Goal: Register for event/course

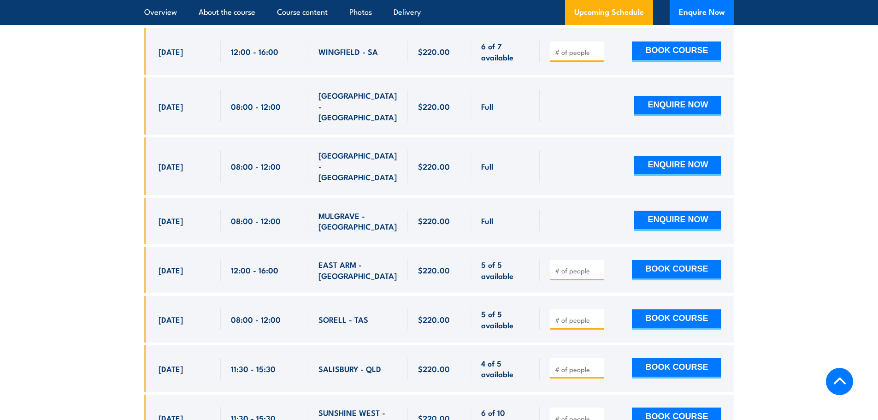
scroll to position [2951, 0]
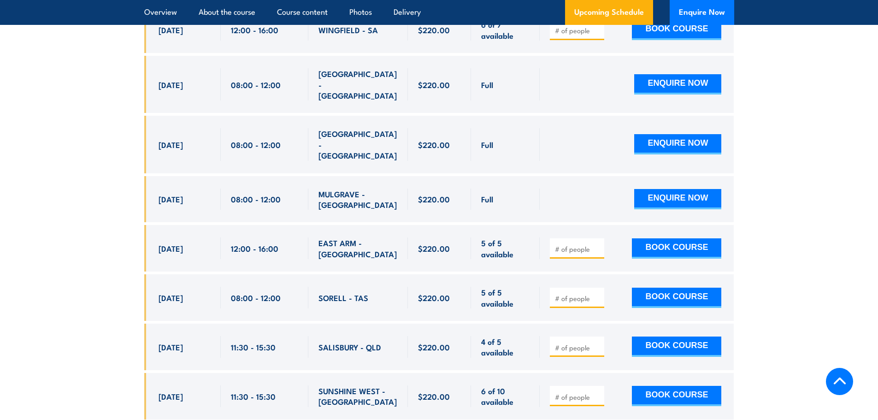
click at [586, 392] on input "number" at bounding box center [578, 396] width 46 height 9
type input "2"
click at [702, 386] on button "BOOK COURSE" at bounding box center [676, 396] width 89 height 20
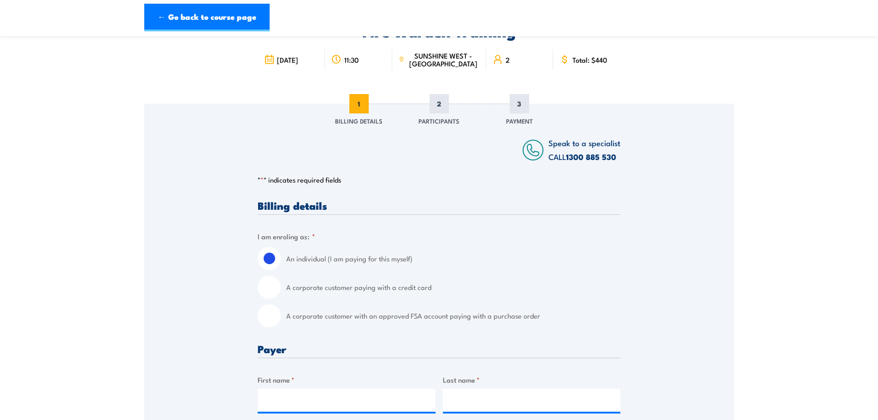
scroll to position [184, 0]
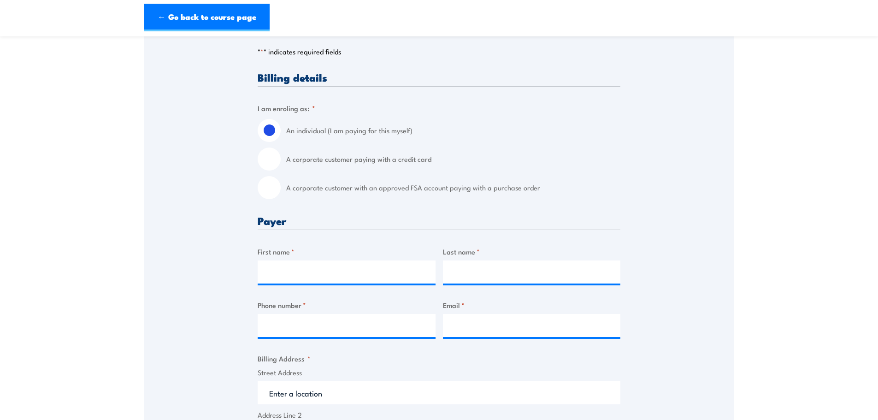
click at [272, 187] on input "A corporate customer with an approved FSA account paying with a purchase order" at bounding box center [269, 187] width 23 height 23
radio input "true"
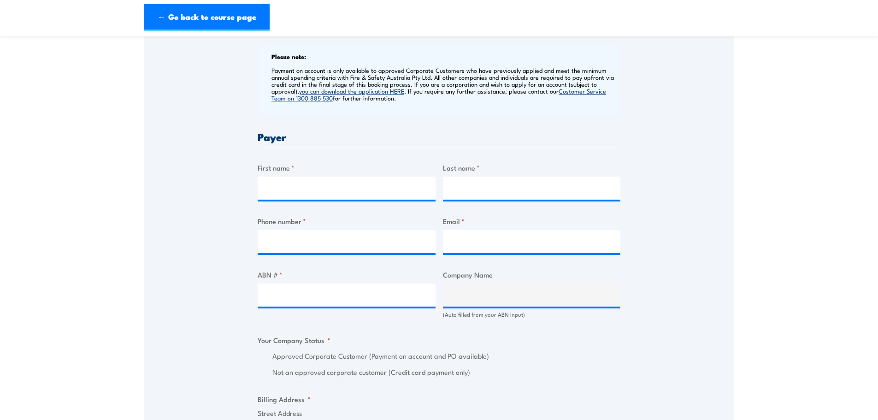
scroll to position [369, 0]
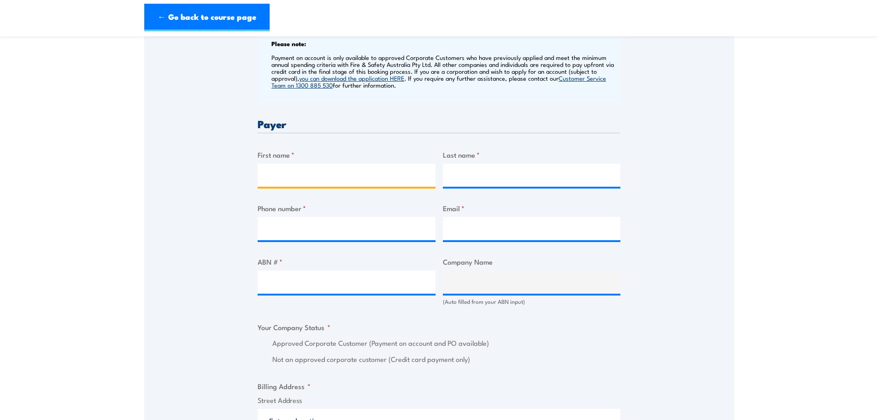
click at [351, 171] on input "First name *" at bounding box center [347, 175] width 178 height 23
type input "[PERSON_NAME]"
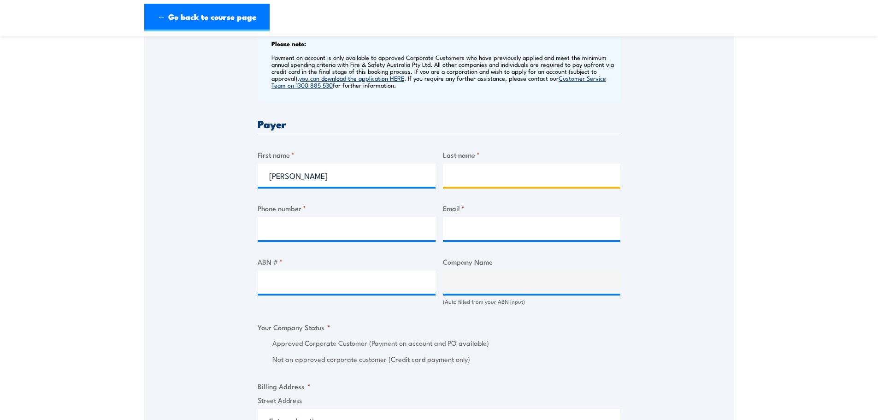
click at [510, 172] on input "Last name *" at bounding box center [532, 175] width 178 height 23
type input "[PERSON_NAME]"
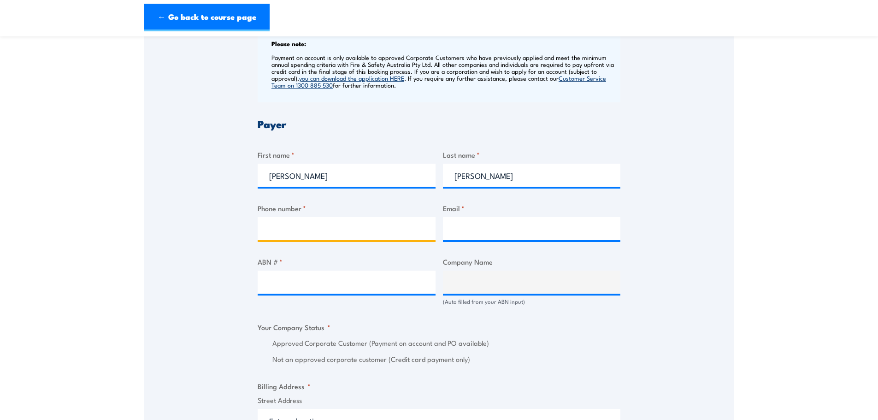
click at [374, 231] on input "Phone number *" at bounding box center [347, 228] width 178 height 23
click at [373, 231] on input "Phone number *" at bounding box center [347, 228] width 178 height 23
paste input "[PHONE_NUMBER]"
click at [285, 228] on input "[PHONE_NUMBER]" at bounding box center [347, 228] width 178 height 23
type input "0394879858"
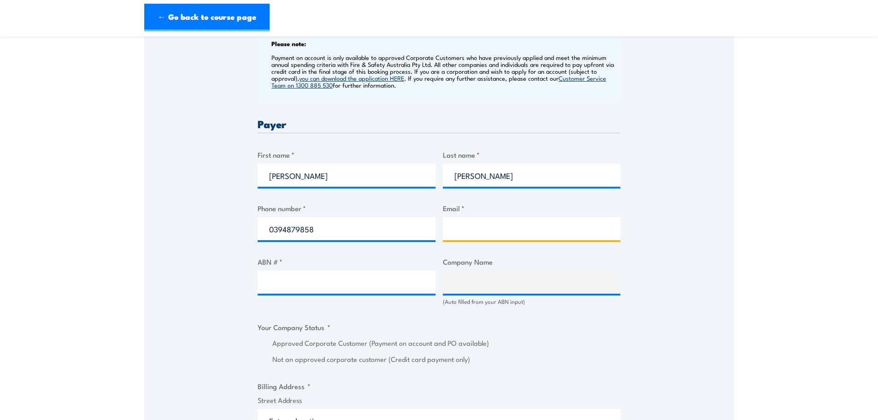
click at [508, 221] on input "Email *" at bounding box center [532, 228] width 178 height 23
click at [531, 228] on input "[PERSON_NAME][EMAIL_ADDRESS][PERSON_NAME][DOMAIN_NAME]" at bounding box center [532, 228] width 178 height 23
type input "[PERSON_NAME][EMAIL_ADDRESS][PERSON_NAME][DOMAIN_NAME]"
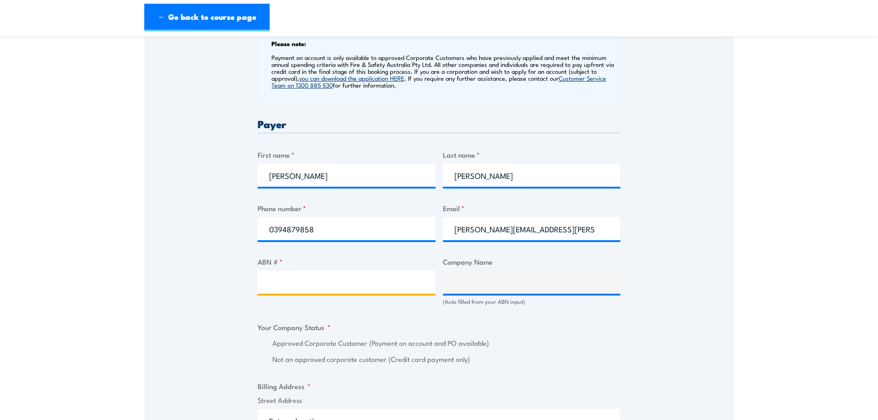
click at [367, 284] on input "ABN # *" at bounding box center [347, 282] width 178 height 23
paste input "23 385 731 870"
type input "23 385 731 870"
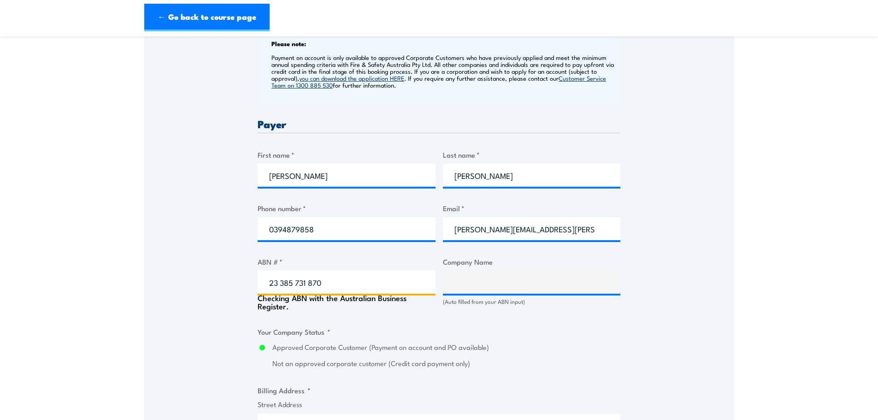
type input "HOUSING CHOICES AUSTRALIA LIMITED"
radio input "true"
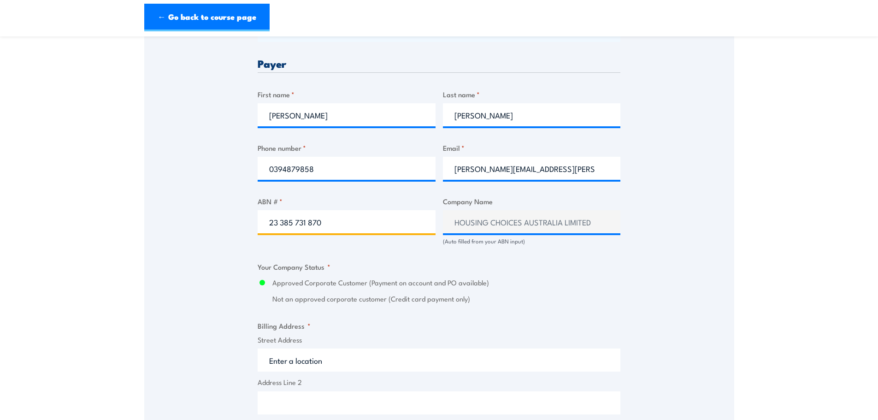
scroll to position [507, 0]
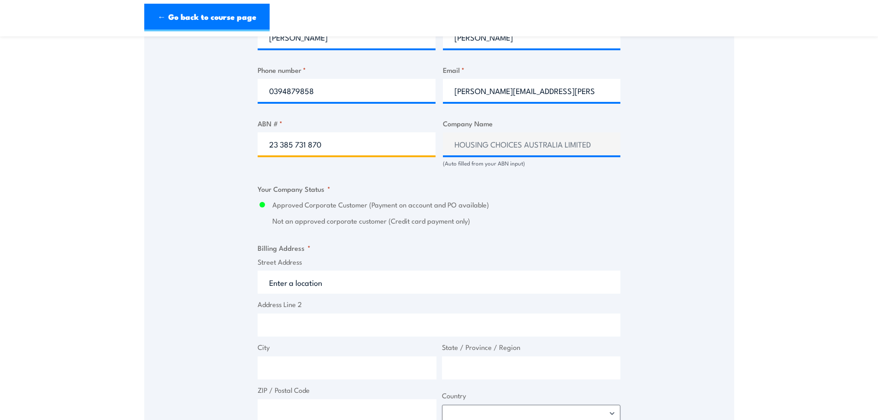
type input "23 385 731 870"
click at [412, 287] on input "Street Address" at bounding box center [439, 282] width 363 height 23
paste input "[STREET_ADDRESS]"
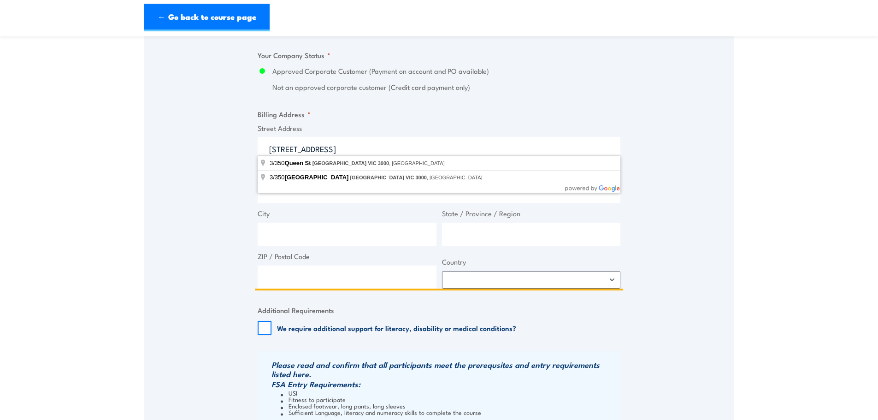
scroll to position [645, 0]
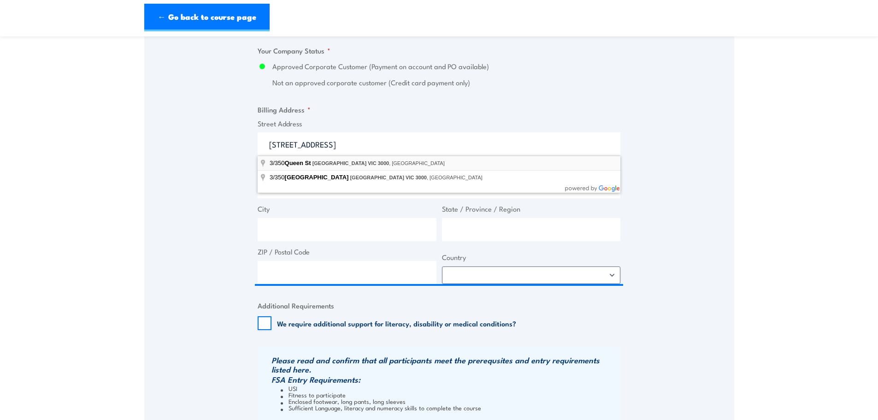
type input "[STREET_ADDRESS]"
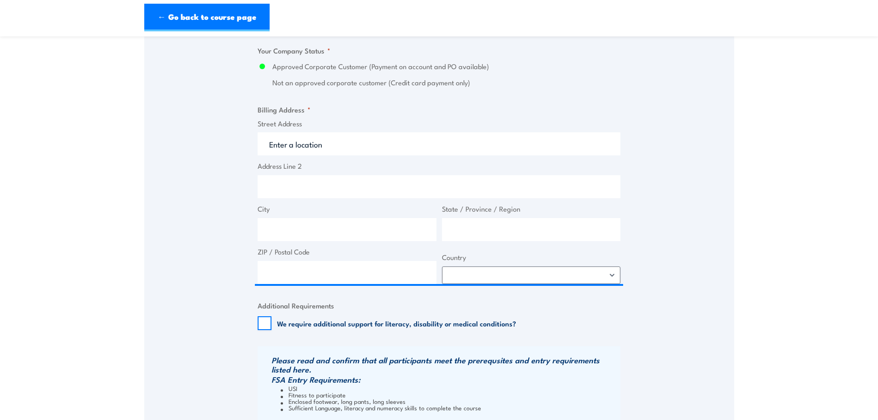
type input "[STREET_ADDRESS]"
type input "[GEOGRAPHIC_DATA]"
type input "Victoria"
type input "3000"
select select "[GEOGRAPHIC_DATA]"
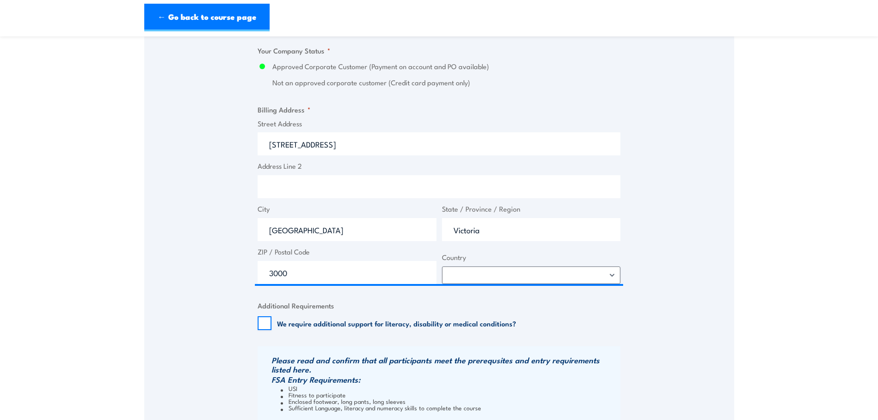
click at [683, 198] on div "Speak to a specialist CALL [PHONE_NUMBER] CALL [PHONE_NUMBER] " * " indicates r…" at bounding box center [439, 24] width 590 height 1018
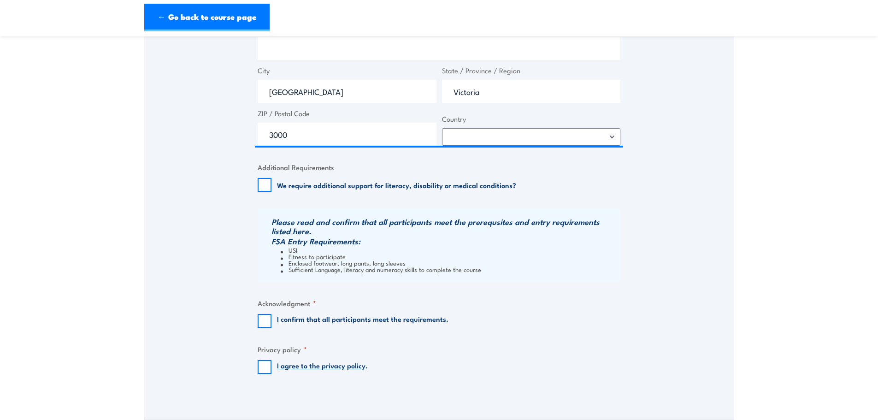
scroll to position [830, 0]
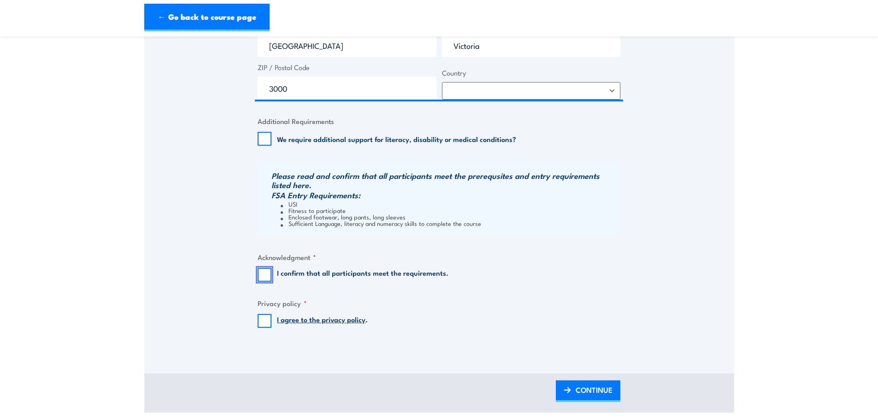
click at [265, 277] on input "I confirm that all participants meet the requirements." at bounding box center [265, 275] width 14 height 14
checkbox input "true"
click at [263, 319] on input "I agree to the privacy policy ." at bounding box center [265, 321] width 14 height 14
checkbox input "true"
click at [607, 395] on span "CONTINUE" at bounding box center [594, 390] width 37 height 24
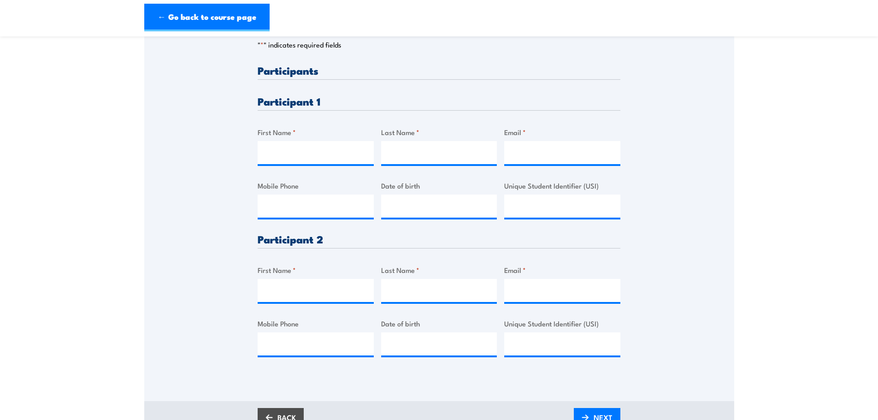
scroll to position [184, 0]
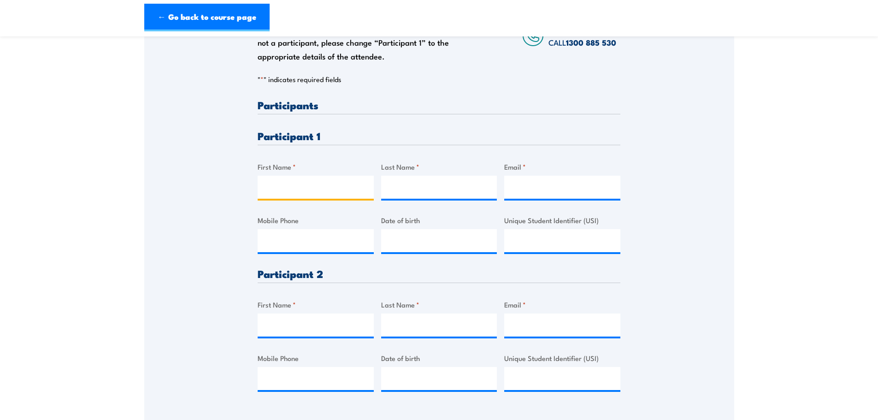
click at [297, 190] on input "First Name *" at bounding box center [316, 187] width 116 height 23
type input "Lexie"
click at [412, 186] on input "Last Name *" at bounding box center [439, 187] width 116 height 23
type input "[PERSON_NAME]"
click at [553, 191] on input "Email *" at bounding box center [562, 187] width 116 height 23
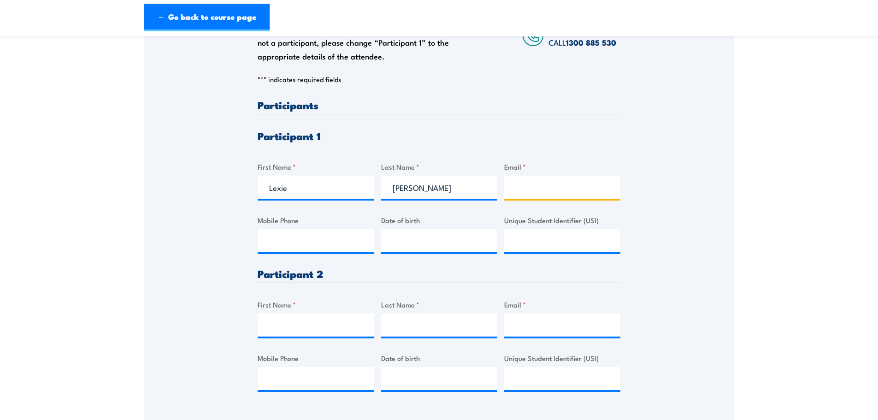
paste input "[EMAIL_ADDRESS][PERSON_NAME][DOMAIN_NAME]"
click at [513, 186] on input "[EMAIL_ADDRESS][PERSON_NAME][DOMAIN_NAME]" at bounding box center [562, 187] width 116 height 23
click at [523, 194] on input "[EMAIL_ADDRESS][PERSON_NAME][DOMAIN_NAME]" at bounding box center [562, 187] width 116 height 23
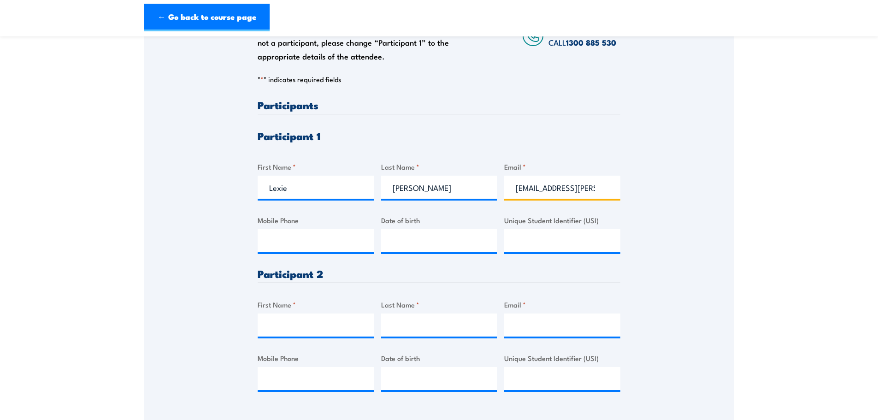
type input "[EMAIL_ADDRESS][PERSON_NAME][DOMAIN_NAME]"
click at [322, 326] on input "First Name *" at bounding box center [316, 325] width 116 height 23
type input "[PERSON_NAME]"
click at [439, 320] on input "Last Name *" at bounding box center [439, 325] width 116 height 23
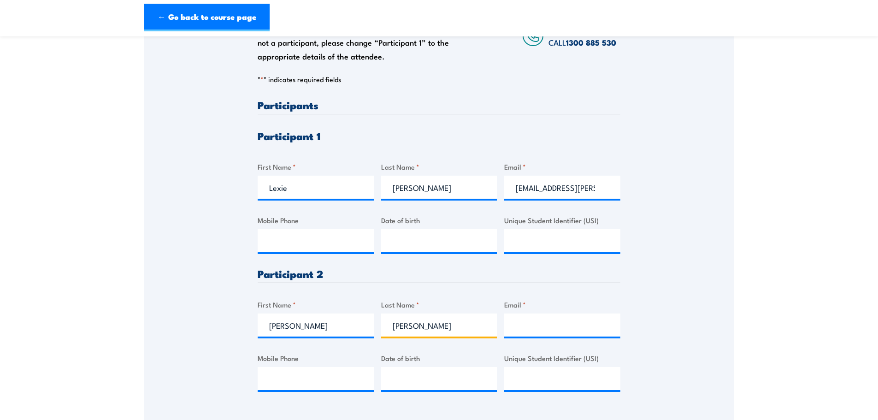
type input "[PERSON_NAME]"
click at [606, 326] on input "Email *" at bounding box center [562, 325] width 116 height 23
paste input "[PERSON_NAME][EMAIL_ADDRESS][PERSON_NAME][DOMAIN_NAME]"
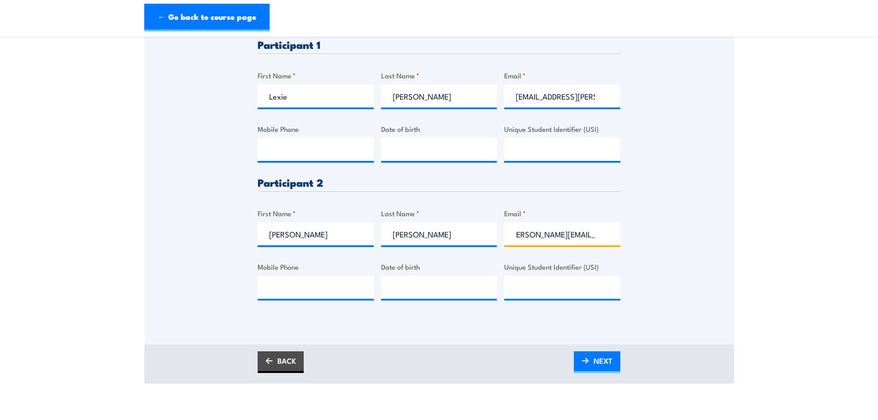
scroll to position [277, 0]
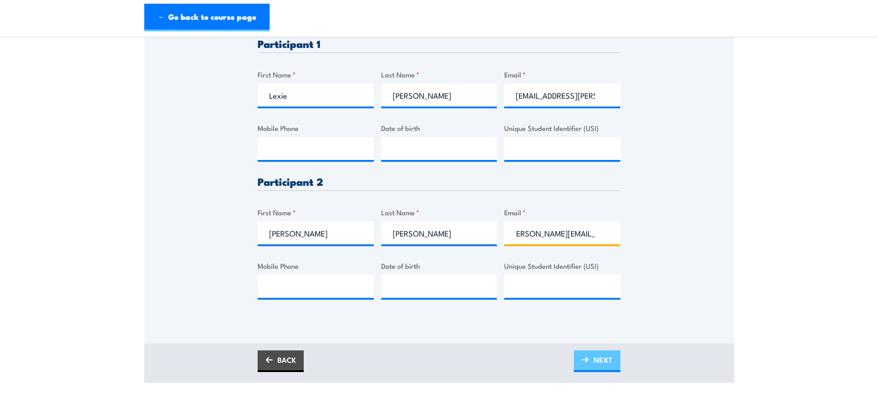
type input "[PERSON_NAME][EMAIL_ADDRESS][PERSON_NAME][DOMAIN_NAME]"
click at [610, 363] on span "NEXT" at bounding box center [603, 360] width 19 height 24
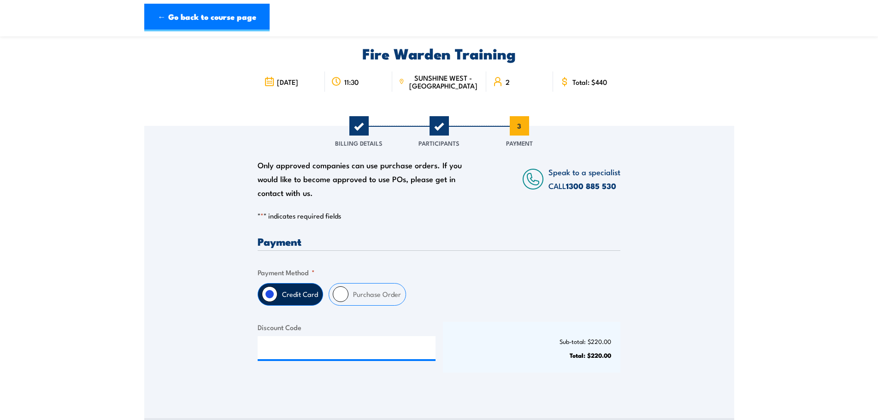
scroll to position [184, 0]
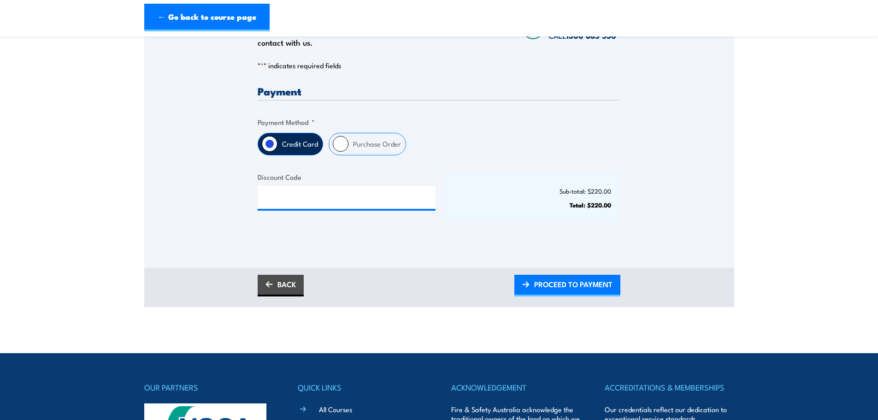
click at [348, 145] on input "Purchase Order" at bounding box center [341, 144] width 16 height 16
radio input "true"
